Goal: Task Accomplishment & Management: Use online tool/utility

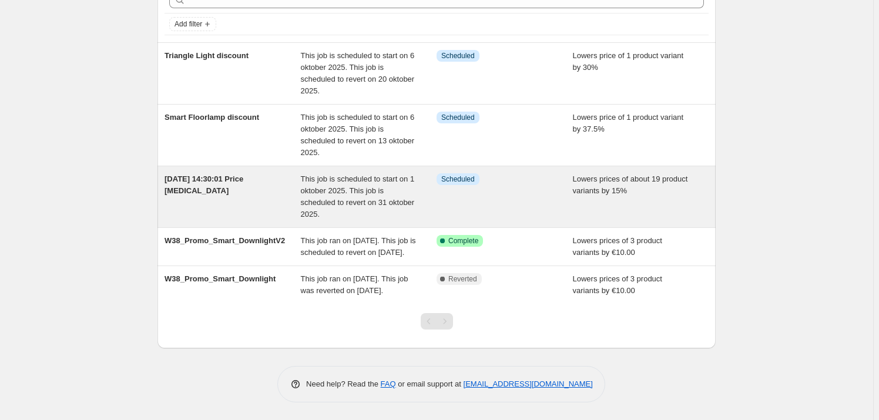
scroll to position [87, 0]
click at [247, 180] on div "[DATE] 14:30:01 Price [MEDICAL_DATA]" at bounding box center [233, 196] width 136 height 47
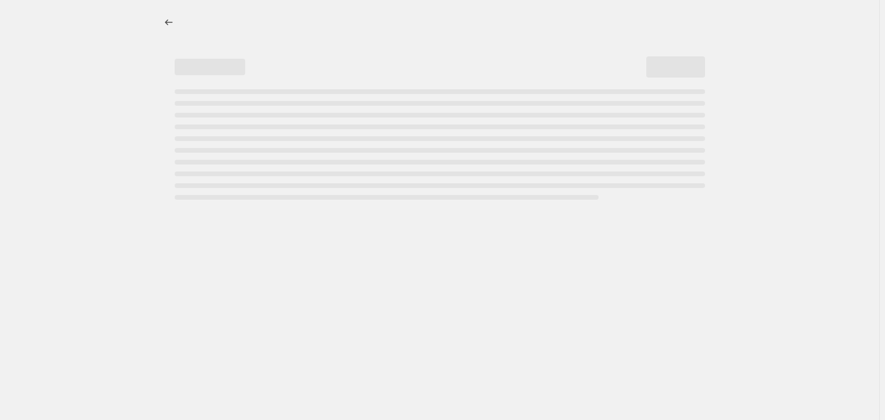
select select "percentage"
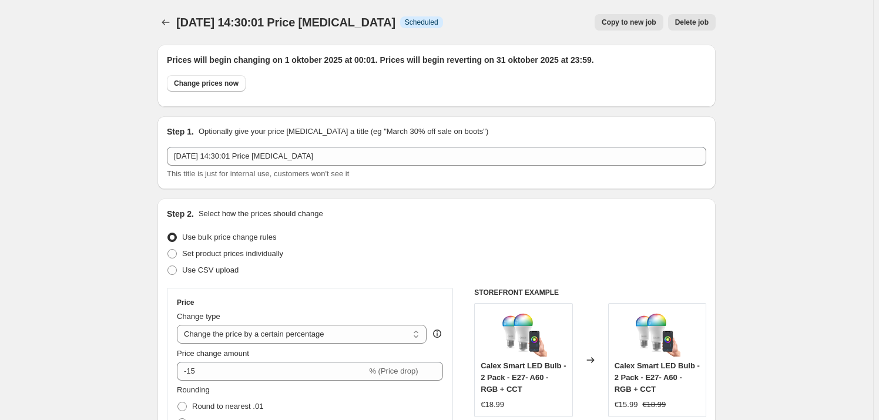
click at [697, 26] on span "Delete job" at bounding box center [692, 22] width 34 height 9
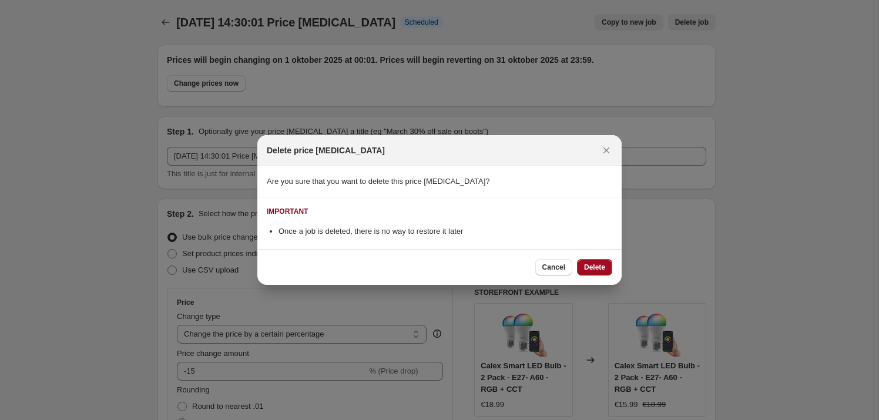
click at [594, 269] on span "Delete" at bounding box center [594, 267] width 21 height 9
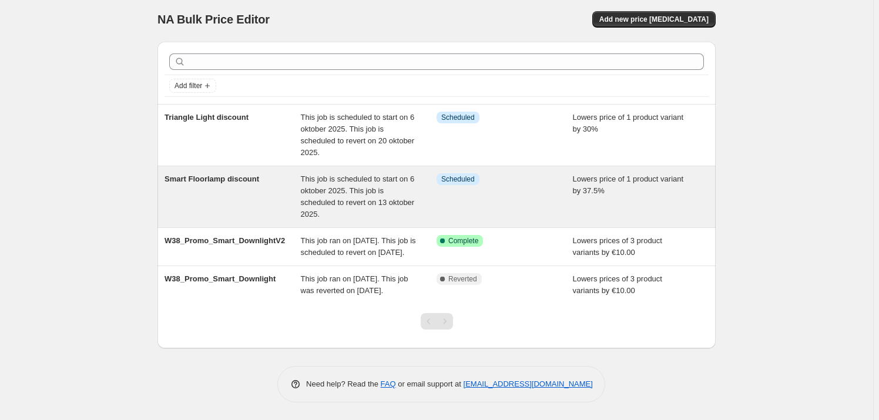
scroll to position [25, 0]
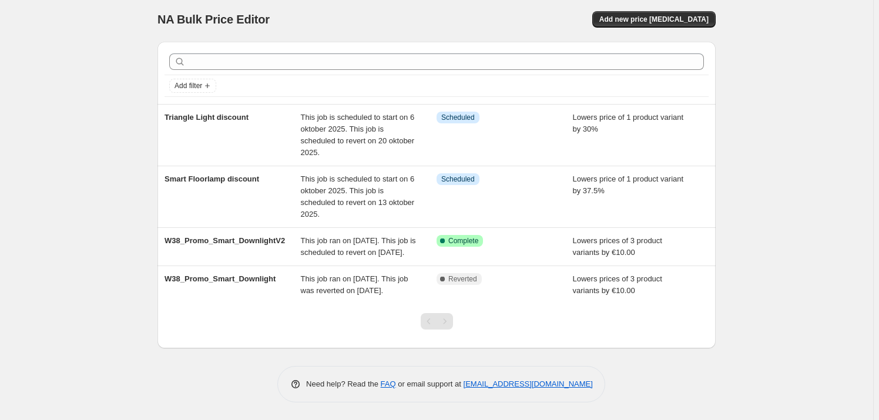
click at [107, 186] on div "NA Bulk Price Editor. This page is ready NA Bulk Price Editor Add new price [ME…" at bounding box center [437, 208] width 874 height 423
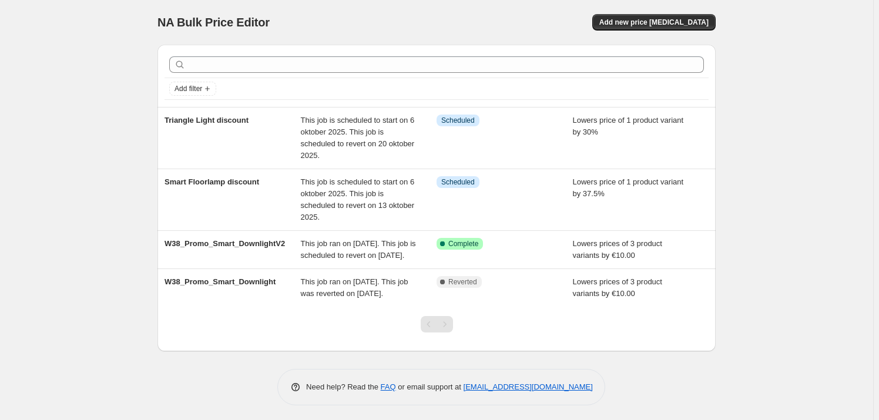
click at [68, 134] on div "NA Bulk Price Editor. This page is ready NA Bulk Price Editor Add new price [ME…" at bounding box center [437, 211] width 874 height 423
